Goal: Book appointment/travel/reservation: Book appointment/travel/reservation

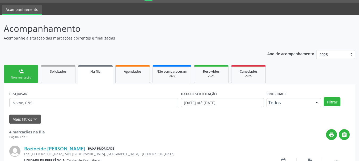
scroll to position [14, 0]
click at [25, 77] on div "Nova marcação" at bounding box center [21, 78] width 27 height 4
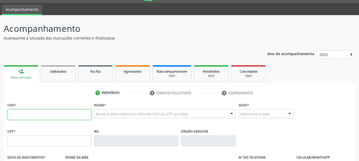
click at [62, 114] on input "text" at bounding box center [49, 114] width 84 height 11
click at [27, 117] on input "text" at bounding box center [49, 114] width 84 height 11
type input "700 5089 0757 9059"
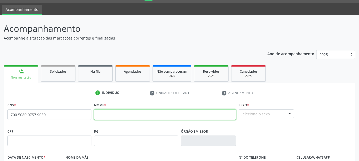
click at [115, 117] on input "text" at bounding box center [165, 114] width 142 height 11
type input "[PERSON_NAME]"
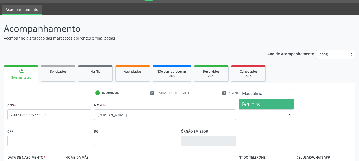
click at [258, 102] on span "Feminino" at bounding box center [251, 104] width 19 height 6
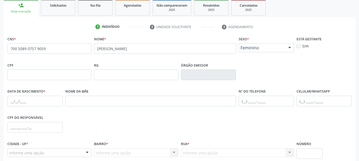
scroll to position [94, 0]
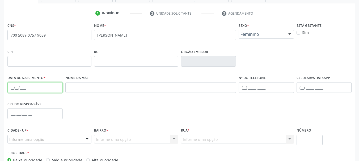
click at [23, 88] on input "text" at bounding box center [34, 87] width 55 height 11
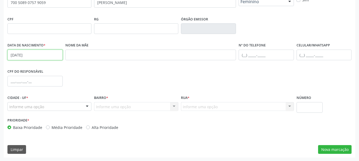
scroll to position [127, 0]
type input "[DATE]"
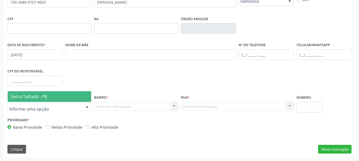
click at [35, 95] on span "Serra Talhada - PE" at bounding box center [29, 97] width 36 height 6
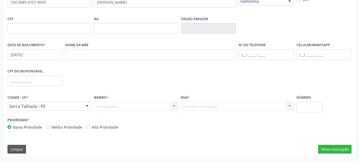
click at [122, 106] on div "Carregando... Nenhum resultado encontrado para: " " Nenhuma opção encontrada. D…" at bounding box center [136, 106] width 84 height 9
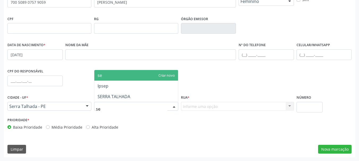
type input "ser"
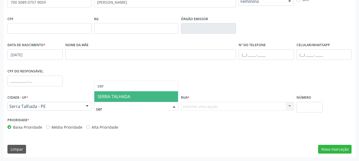
click at [132, 95] on span "SERRA TALHADA" at bounding box center [135, 96] width 83 height 11
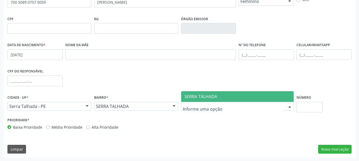
click at [200, 96] on span "SERRA TALHADA" at bounding box center [200, 97] width 33 height 6
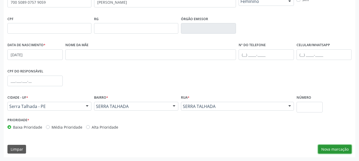
click at [335, 149] on button "Nova marcação" at bounding box center [334, 149] width 33 height 9
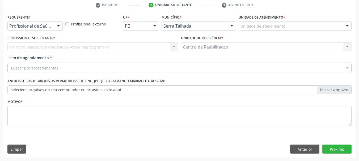
scroll to position [102, 0]
drag, startPoint x: 36, startPoint y: 27, endPoint x: 53, endPoint y: 56, distance: 34.3
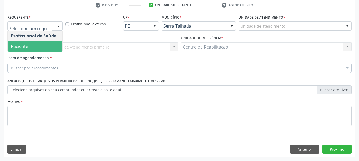
click at [29, 46] on span "Paciente" at bounding box center [35, 46] width 55 height 11
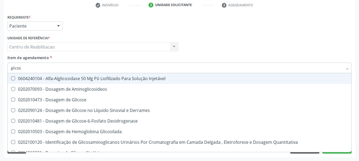
type input "glicose"
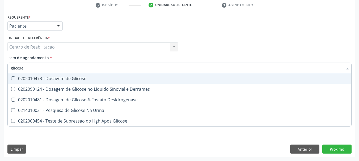
click at [80, 79] on div "0202010473 - Dosagem de Glicose" at bounding box center [179, 78] width 337 height 4
checkbox Glicose "true"
type input "c"
checkbox Glicose "false"
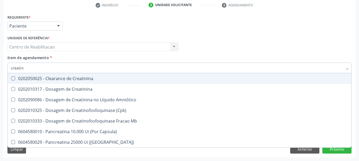
type input "creatini"
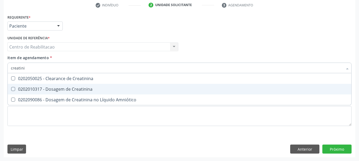
click at [89, 88] on div "0202010317 - Dosagem de Creatinina" at bounding box center [179, 89] width 337 height 4
checkbox Creatinina "true"
type input "ureia"
click at [76, 86] on span "0202010694 - Dosagem de [PERSON_NAME]" at bounding box center [179, 89] width 343 height 11
checkbox Ureia "true"
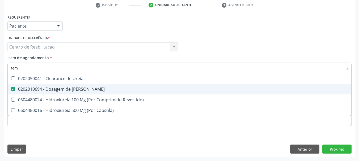
type input "temp"
checkbox Ureia "false"
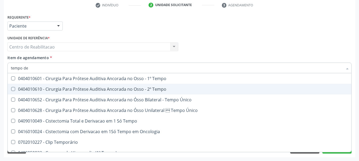
type input "tempo de"
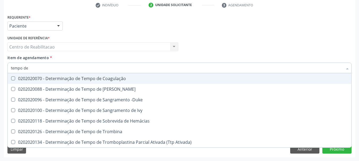
click at [77, 80] on div "0202020070 - Determinação de Tempo de Coagulação" at bounding box center [179, 78] width 337 height 4
checkbox Coagulação "true"
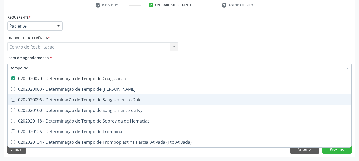
click at [114, 102] on div "0202020096 - Determinação de Tempo de Sangramento -Duke" at bounding box center [179, 100] width 337 height 4
checkbox -Duke "true"
type input "tap"
checkbox Coagulação "false"
checkbox -Duke "false"
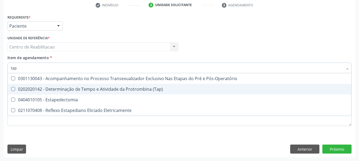
click at [135, 88] on div "0202020142 - Determinação de Tempo e Atividade da Protrombina (Tap)" at bounding box center [179, 89] width 337 height 4
checkbox \(Tap\) "true"
type input "hem"
checkbox \(Tap\) "false"
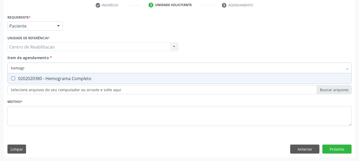
type input "hemogra"
click at [147, 81] on span "0202020380 - Hemograma Completo" at bounding box center [179, 78] width 343 height 11
checkbox Completo "true"
click at [176, 55] on div "Item de agendamento * hemogra Desfazer seleção 0202020380 - Hemograma Completo …" at bounding box center [179, 63] width 344 height 17
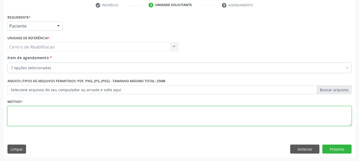
click at [32, 120] on textarea at bounding box center [179, 116] width 344 height 20
type textarea "."
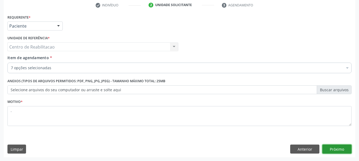
click at [342, 147] on button "Próximo" at bounding box center [336, 149] width 29 height 9
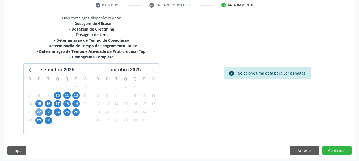
click at [40, 112] on span "22" at bounding box center [38, 112] width 7 height 7
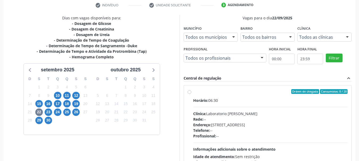
click at [242, 100] on div "Horário: 06:30" at bounding box center [270, 101] width 155 height 6
click at [191, 94] on input "Ordem de chegada Consumidos: 0 / 20 Horário: 06:30 Clínica: Laboratorio [PERSON…" at bounding box center [189, 91] width 4 height 5
radio input "true"
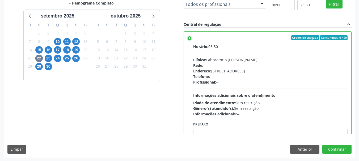
scroll to position [156, 0]
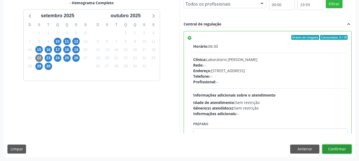
click at [338, 149] on button "Confirmar" at bounding box center [336, 149] width 29 height 9
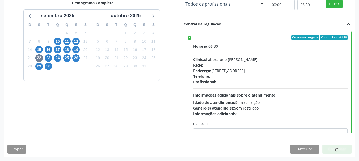
scroll to position [14, 0]
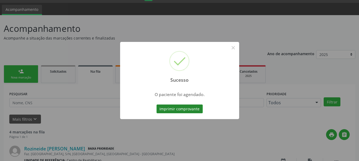
click at [192, 109] on button "Imprimir comprovante" at bounding box center [179, 109] width 46 height 9
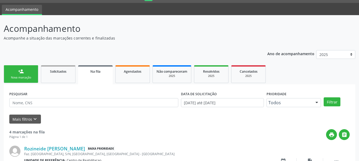
click at [21, 71] on div "person_add" at bounding box center [21, 71] width 6 height 6
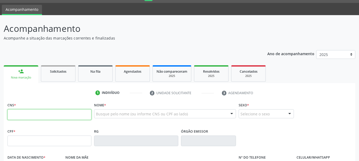
click at [49, 117] on input "text" at bounding box center [49, 114] width 84 height 11
click at [59, 114] on input "text" at bounding box center [49, 114] width 84 height 11
type input "898 0029 9754 7026"
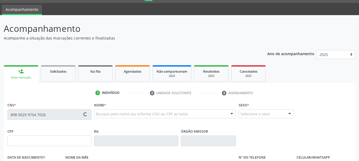
type input "133.325.714-78"
type input "[DATE]"
type input "[DEMOGRAPHIC_DATA][PERSON_NAME]"
type input "[PHONE_NUMBER]"
type input "S/N"
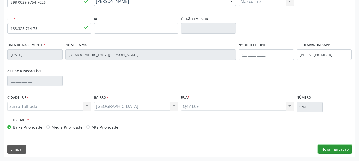
click at [345, 149] on button "Nova marcação" at bounding box center [334, 149] width 33 height 9
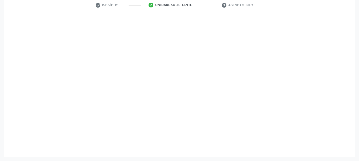
scroll to position [102, 0]
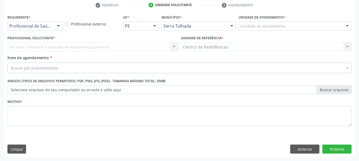
drag, startPoint x: 24, startPoint y: 24, endPoint x: 26, endPoint y: 32, distance: 8.5
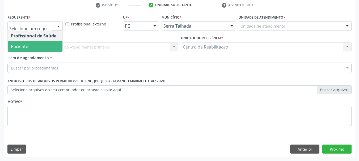
click at [29, 47] on span "Paciente" at bounding box center [35, 46] width 55 height 11
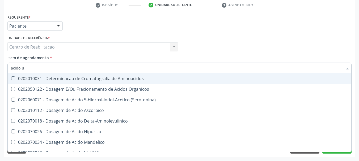
type input "acido ur"
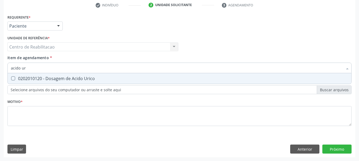
click at [84, 80] on div "0202010120 - Dosagem de Acido Urico" at bounding box center [179, 78] width 337 height 4
checkbox Urico "true"
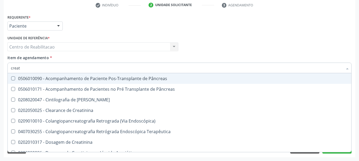
type input "creati"
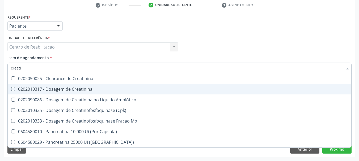
click at [83, 87] on div "0202010317 - Dosagem de Creatinina" at bounding box center [179, 89] width 337 height 4
checkbox Creatinina "true"
type input "gli"
checkbox Creatinina "false"
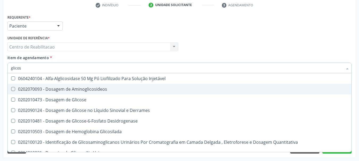
type input "glicose"
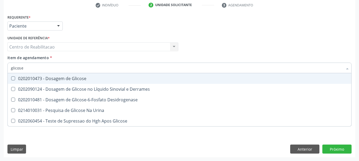
click at [89, 79] on div "0202010473 - Dosagem de Glicose" at bounding box center [179, 78] width 337 height 4
checkbox Glicose "true"
type input "hemog"
checkbox Glicose "false"
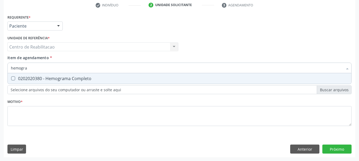
type input "hemogram"
click at [89, 79] on div "0202020380 - Hemograma Completo" at bounding box center [179, 78] width 337 height 4
checkbox Completo "true"
type input "t4"
checkbox Completo "false"
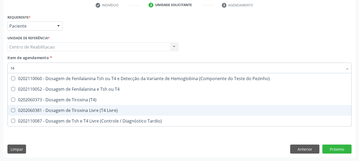
click at [93, 108] on div "0202060381 - Dosagem de Tiroxina Livre (T4 Livre)" at bounding box center [179, 110] width 337 height 4
checkbox Livre\) "true"
type input "t"
checkbox Livre\) "false"
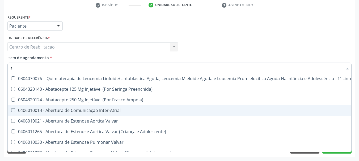
type input "tg"
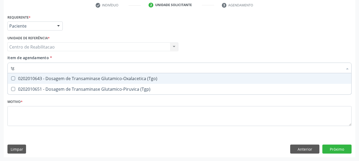
click at [121, 79] on div "0202010643 - Dosagem de Transaminase Glutamico-Oxalacetica (Tgo)" at bounding box center [179, 78] width 337 height 4
checkbox \(Tgo\) "true"
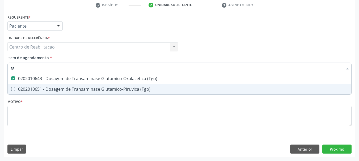
click at [128, 85] on span "0202010651 - Dosagem de Transaminase Glutamico-Piruvica (Tgp)" at bounding box center [179, 89] width 343 height 11
checkbox \(Tgp\) "true"
type input "tsh"
checkbox \(Tgo\) "false"
checkbox \(Tgp\) "false"
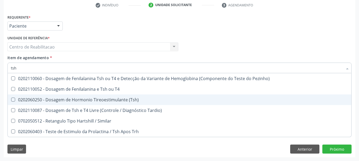
click at [131, 99] on div "0202060250 - Dosagem de Hormonio Tireoestimulante (Tsh)" at bounding box center [179, 100] width 337 height 4
checkbox \(Tsh\) "true"
type input "ureia"
checkbox \(Tsh\) "false"
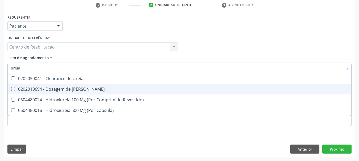
click at [92, 88] on div "0202010694 - Dosagem de [PERSON_NAME]" at bounding box center [179, 89] width 337 height 4
checkbox Ureia "true"
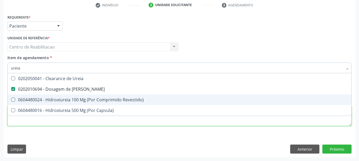
type textarea "."
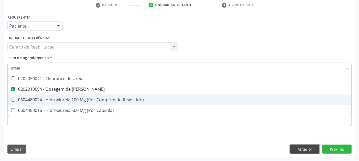
checkbox Revestido\) "true"
checkbox Capsula\) "true"
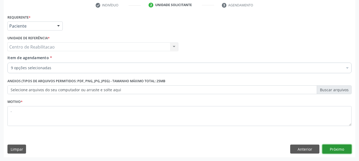
click button "Próximo" at bounding box center [336, 149] width 29 height 9
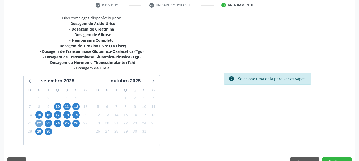
click at [38, 124] on span "22" at bounding box center [38, 123] width 7 height 7
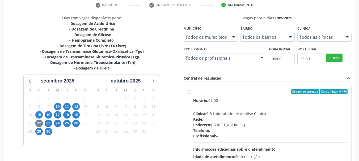
click at [243, 93] on div "Ordem de chegada Consumidos: 0 / 40" at bounding box center [270, 91] width 155 height 5
click at [191, 93] on input "Ordem de chegada Consumidos: 0 / 40 Horário: 07:00 Clínica: S B Laboratorio de …" at bounding box center [189, 91] width 4 height 5
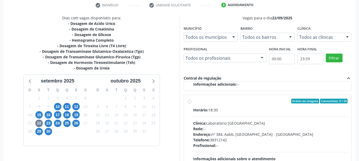
click at [225, 102] on div "Ordem de chegada Consumidos: 0 / 20" at bounding box center [270, 101] width 155 height 5
click at [191, 102] on input "Ordem de chegada Consumidos: 0 / 20 Horário: 18:30 Clínica: Laboratorio [GEOGRA…" at bounding box center [189, 101] width 4 height 5
radio input "false"
radio input "true"
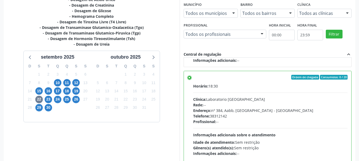
scroll to position [156, 0]
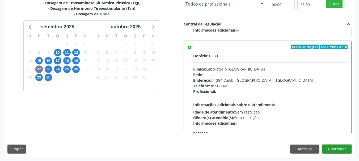
click at [346, 149] on button "Confirmar" at bounding box center [336, 149] width 29 height 9
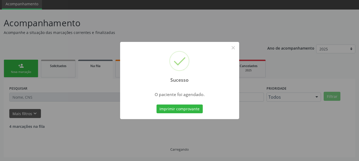
scroll to position [14, 0]
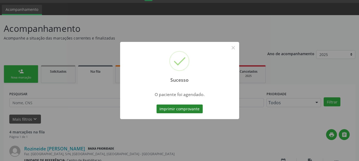
click at [183, 109] on button "Imprimir comprovante" at bounding box center [179, 109] width 46 height 9
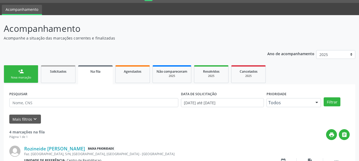
drag, startPoint x: 20, startPoint y: 78, endPoint x: 110, endPoint y: 79, distance: 89.5
click at [20, 78] on div "Nova marcação" at bounding box center [21, 78] width 27 height 4
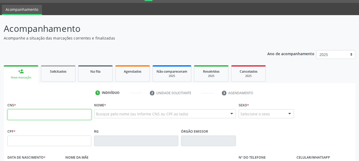
click at [64, 113] on input "text" at bounding box center [49, 114] width 84 height 11
type input "898 0040 3786 5922"
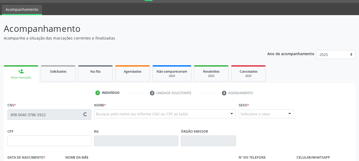
type input "[DATE]"
type input "[PERSON_NAME]"
type input "[PHONE_NUMBER]"
type input "049.134.354-00"
type input "31"
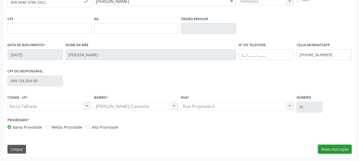
click at [327, 151] on button "Nova marcação" at bounding box center [334, 149] width 33 height 9
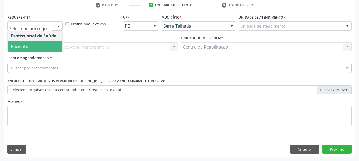
click at [33, 48] on span "Paciente" at bounding box center [35, 46] width 55 height 11
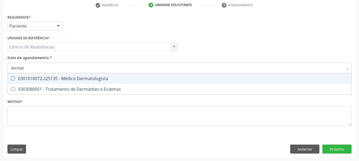
type input "dermato"
click at [67, 79] on div "0301010072-225135 - Médico Dermatologista" at bounding box center [179, 78] width 337 height 4
checkbox Dermatologista "true"
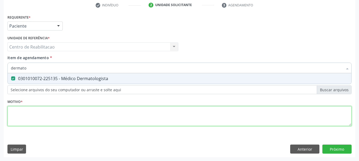
click at [47, 111] on div "Requerente * Paciente Profissional de Saúde Paciente Nenhum resultado encontrad…" at bounding box center [179, 73] width 344 height 120
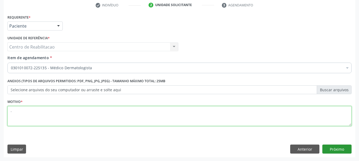
type textarea "."
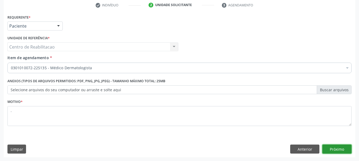
click at [328, 152] on button "Próximo" at bounding box center [336, 149] width 29 height 9
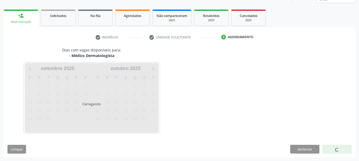
scroll to position [70, 0]
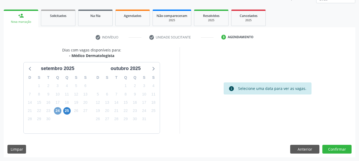
click at [58, 111] on span "24" at bounding box center [57, 110] width 7 height 7
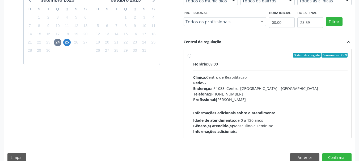
scroll to position [147, 0]
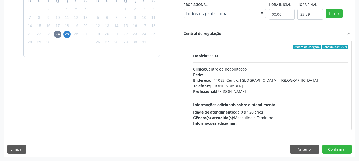
drag, startPoint x: 203, startPoint y: 47, endPoint x: 244, endPoint y: 59, distance: 42.6
click at [204, 47] on div "Ordem de chegada Consumidos: 2 / 9" at bounding box center [270, 47] width 155 height 5
click at [191, 47] on input "Ordem de chegada Consumidos: 2 / 9 Horário: 09:00 Clínica: Centro de Reabilitac…" at bounding box center [189, 47] width 4 height 5
radio input "true"
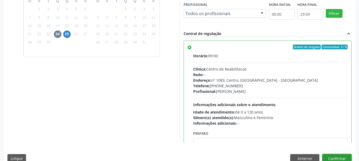
click at [340, 157] on button "Confirmar" at bounding box center [336, 158] width 29 height 9
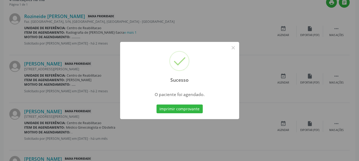
scroll to position [14, 0]
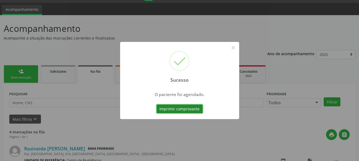
click at [167, 107] on button "Imprimir comprovante" at bounding box center [179, 109] width 46 height 9
